Goal: Find contact information: Find contact information

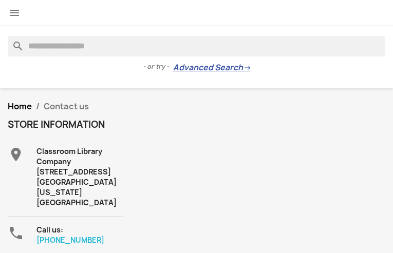
type input "**********"
